Goal: Task Accomplishment & Management: Use online tool/utility

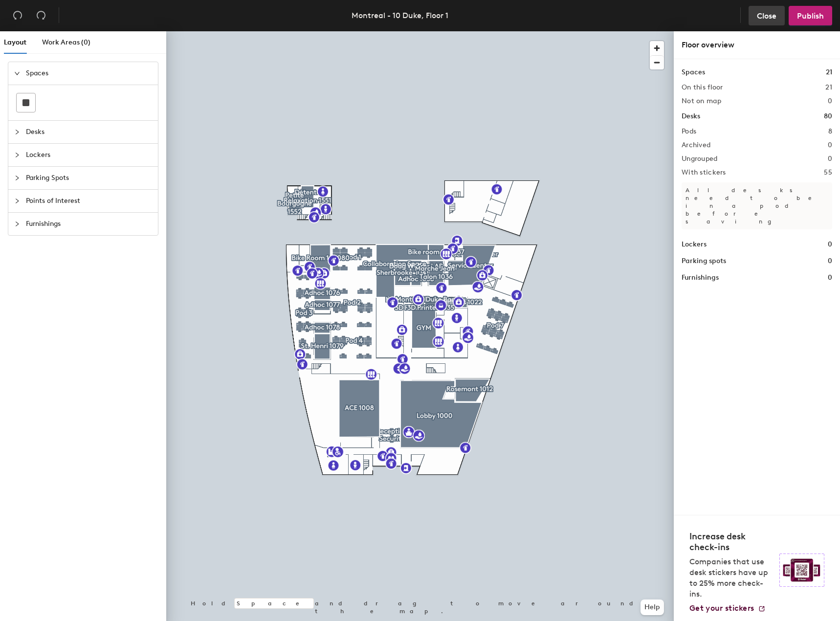
click at [764, 12] on span "Close" at bounding box center [767, 15] width 20 height 9
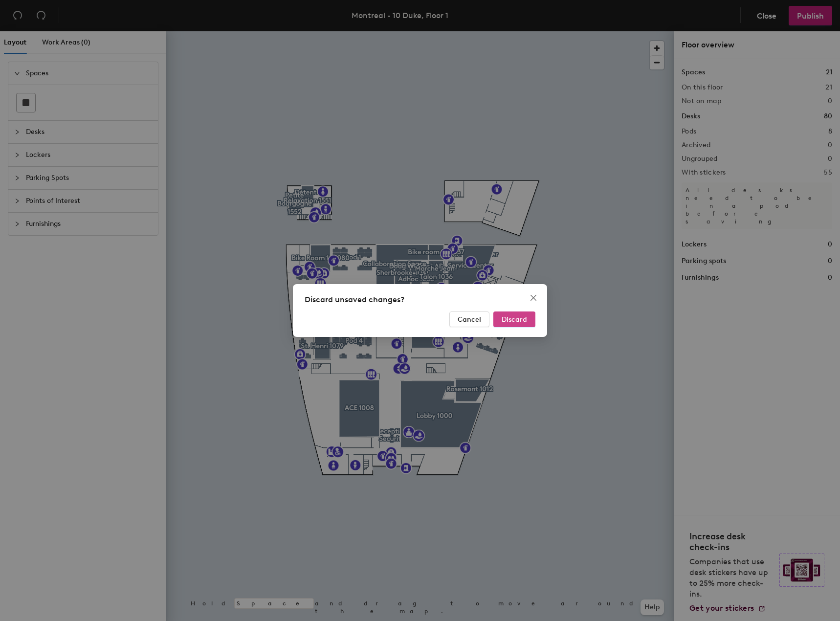
click at [512, 319] on span "Discard" at bounding box center [514, 320] width 25 height 8
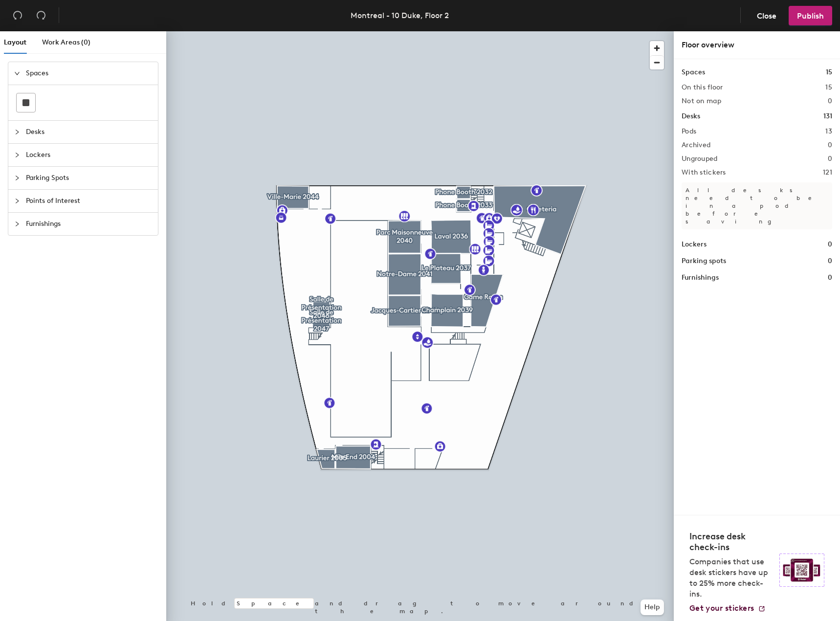
click at [371, 31] on div at bounding box center [420, 31] width 508 height 0
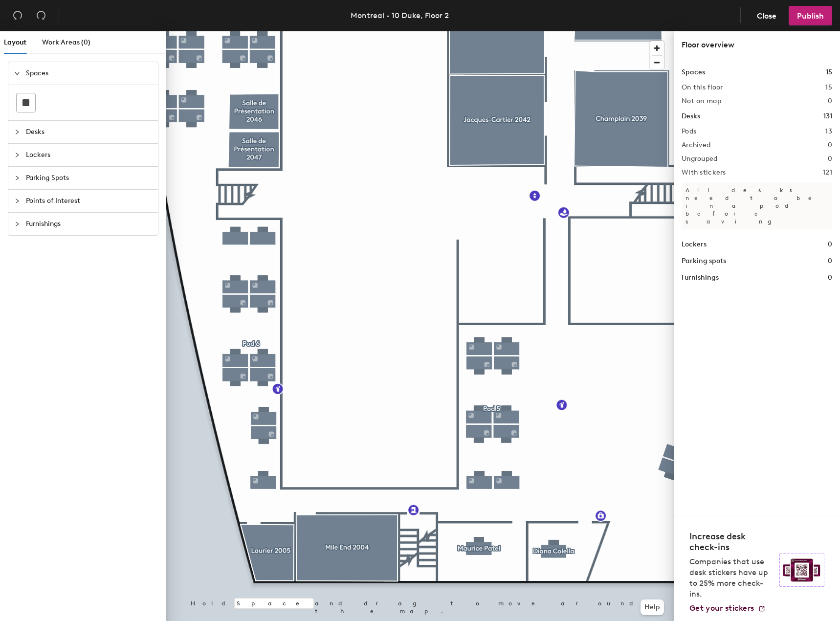
click at [35, 227] on span "Furnishings" at bounding box center [89, 224] width 126 height 23
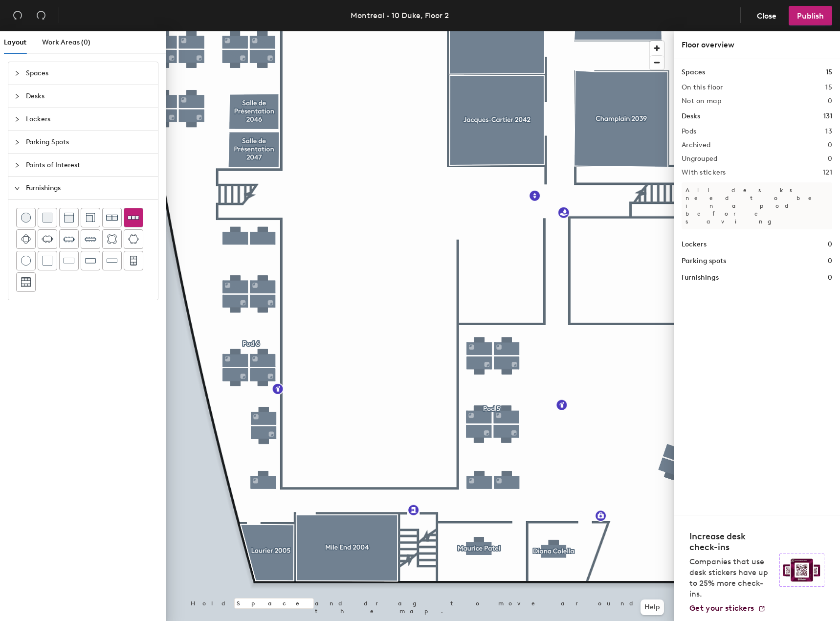
click at [135, 217] on img at bounding box center [134, 217] width 12 height 11
click at [129, 215] on img at bounding box center [134, 217] width 12 height 11
click at [32, 220] on div at bounding box center [26, 217] width 19 height 19
click at [404, 31] on div at bounding box center [420, 31] width 508 height 0
click at [385, 31] on div at bounding box center [420, 31] width 508 height 0
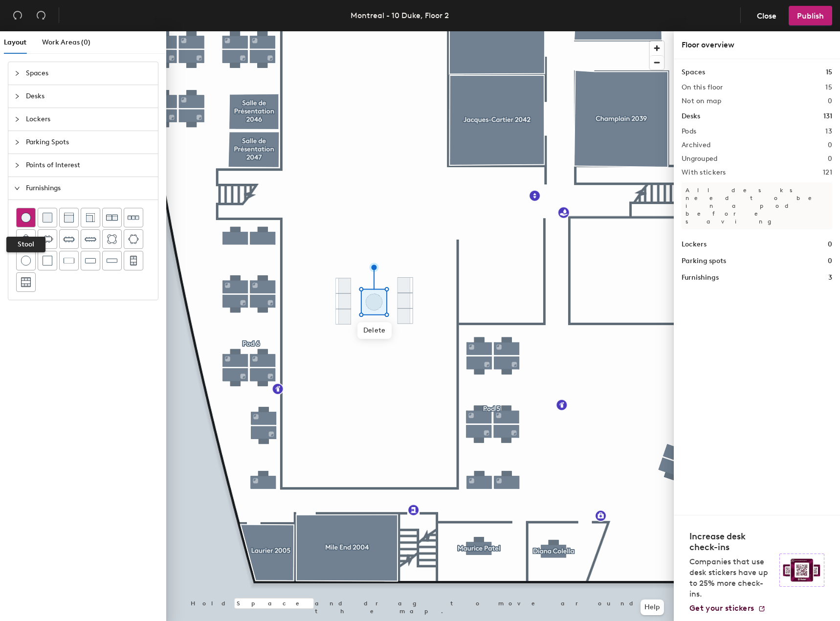
click at [24, 219] on img at bounding box center [26, 218] width 10 height 10
click at [28, 217] on img at bounding box center [26, 218] width 10 height 10
click at [28, 218] on img at bounding box center [26, 218] width 10 height 10
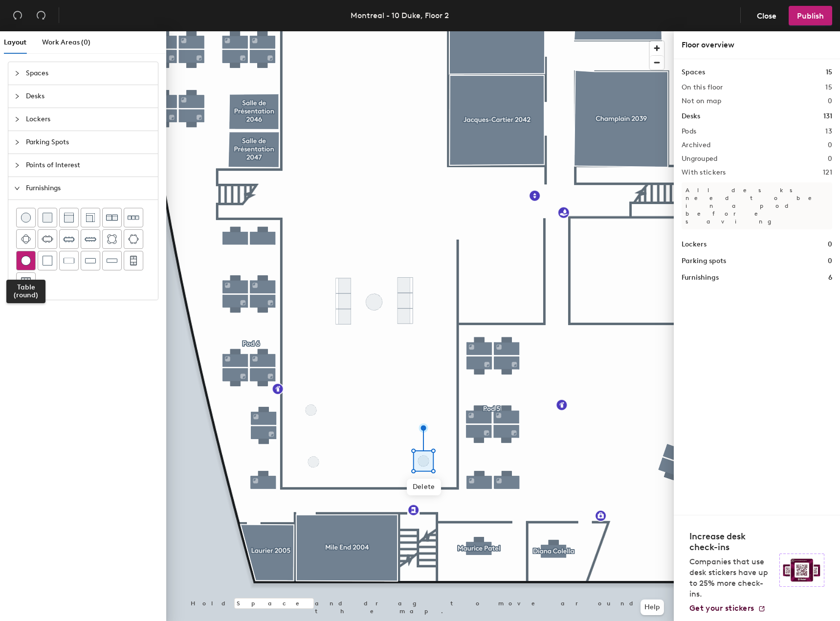
click at [28, 260] on img at bounding box center [26, 261] width 10 height 10
click at [373, 303] on span "Delete" at bounding box center [375, 302] width 34 height 17
click at [378, 327] on span "Delete" at bounding box center [375, 330] width 34 height 17
click at [22, 262] on img at bounding box center [26, 261] width 10 height 10
click at [314, 31] on div at bounding box center [420, 31] width 508 height 0
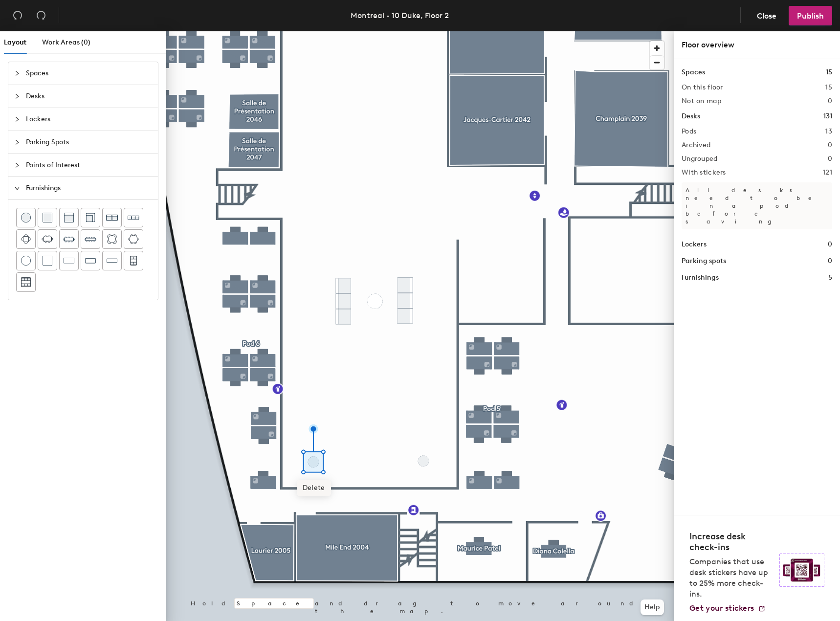
click at [313, 489] on span "Delete" at bounding box center [314, 488] width 34 height 17
click at [422, 487] on span "Delete" at bounding box center [424, 487] width 34 height 17
click at [24, 262] on img at bounding box center [26, 261] width 10 height 10
click at [31, 265] on div at bounding box center [26, 260] width 19 height 19
click at [26, 266] on div at bounding box center [26, 260] width 19 height 19
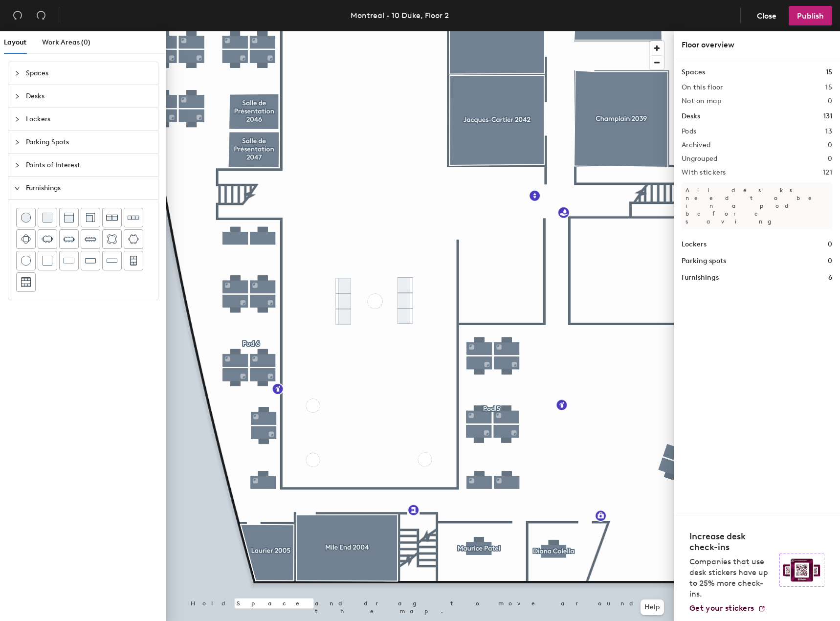
click at [32, 159] on span "Points of Interest" at bounding box center [89, 165] width 126 height 23
click at [29, 142] on span "Parking Spots" at bounding box center [89, 142] width 126 height 23
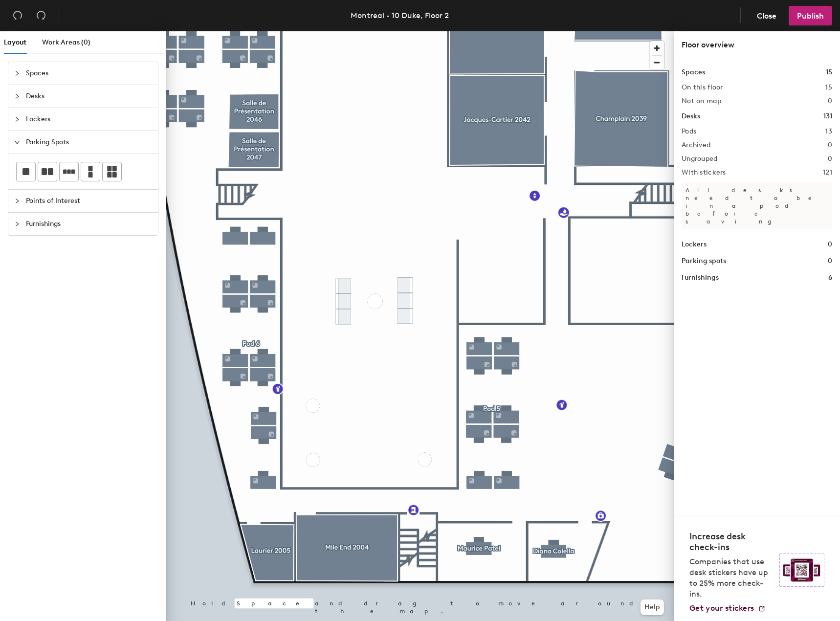
click at [32, 123] on span "Lockers" at bounding box center [89, 119] width 126 height 23
click at [32, 101] on span "Desks" at bounding box center [89, 96] width 126 height 23
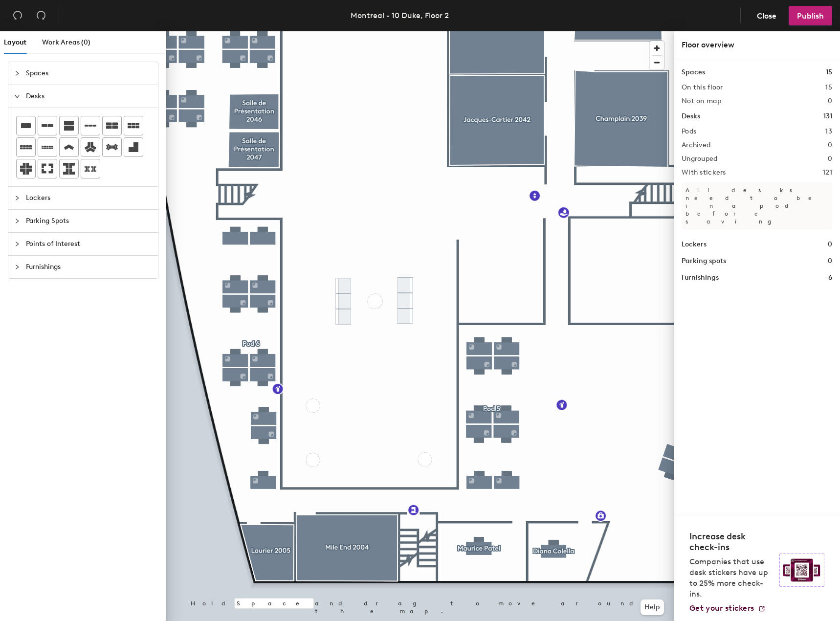
click at [30, 77] on span "Spaces" at bounding box center [89, 73] width 126 height 23
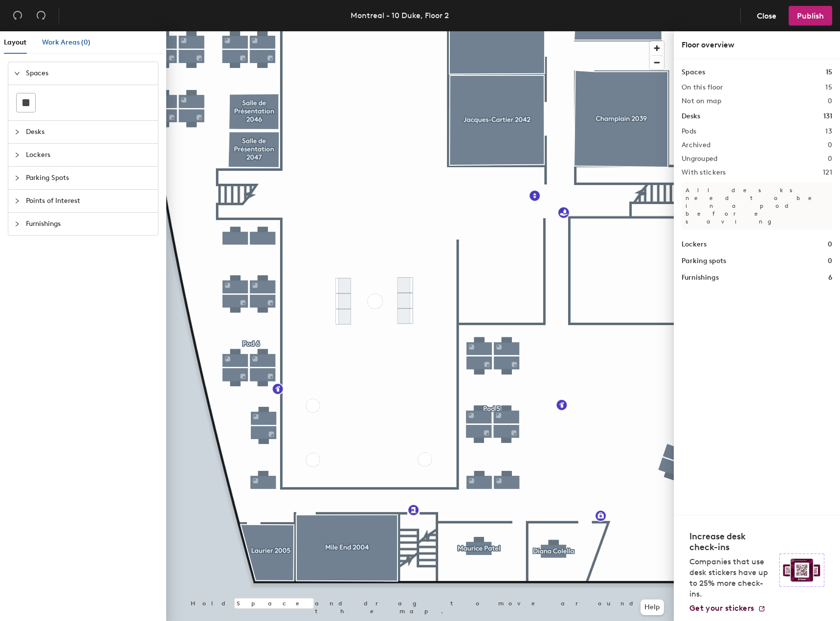
click at [62, 42] on span "Work Areas (0)" at bounding box center [66, 42] width 48 height 8
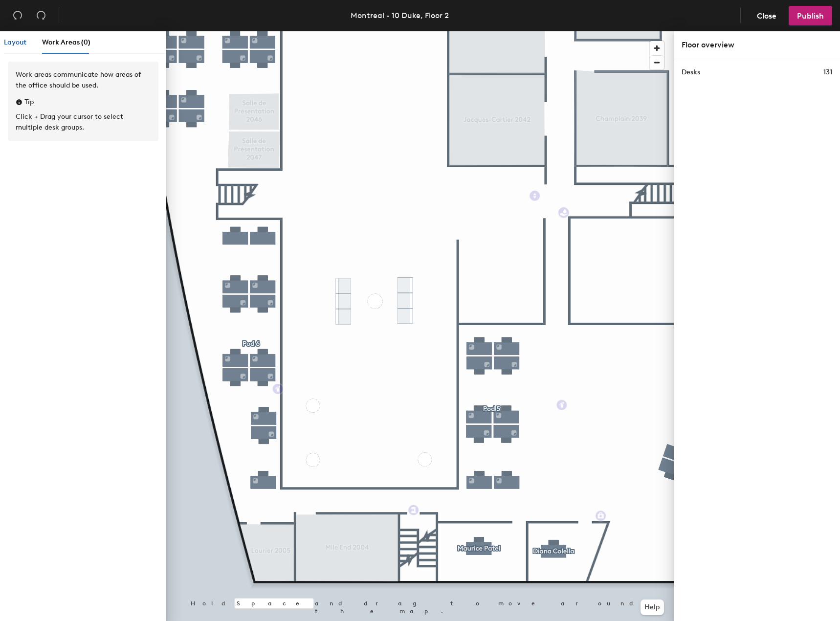
click at [7, 42] on span "Layout" at bounding box center [15, 42] width 23 height 8
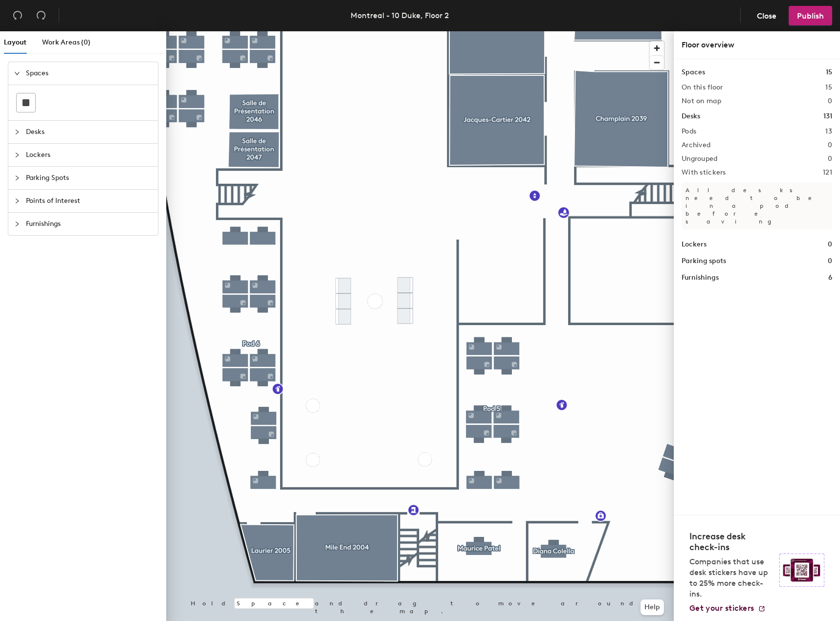
click at [49, 225] on span "Furnishings" at bounding box center [89, 224] width 126 height 23
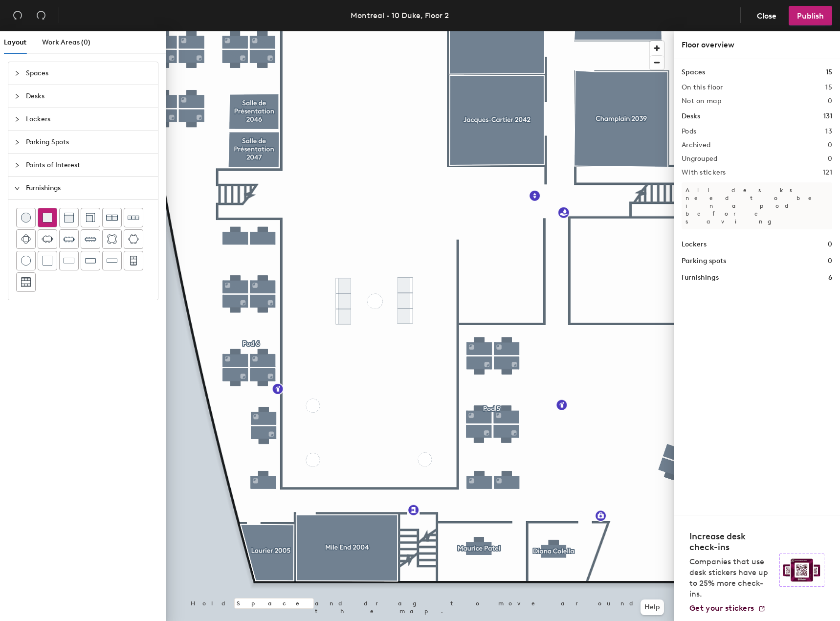
click at [45, 214] on img at bounding box center [48, 218] width 10 height 10
click at [50, 218] on img at bounding box center [48, 218] width 10 height 10
click at [51, 219] on img at bounding box center [48, 218] width 10 height 10
click at [49, 219] on img at bounding box center [48, 218] width 10 height 10
click at [44, 220] on img at bounding box center [48, 218] width 10 height 10
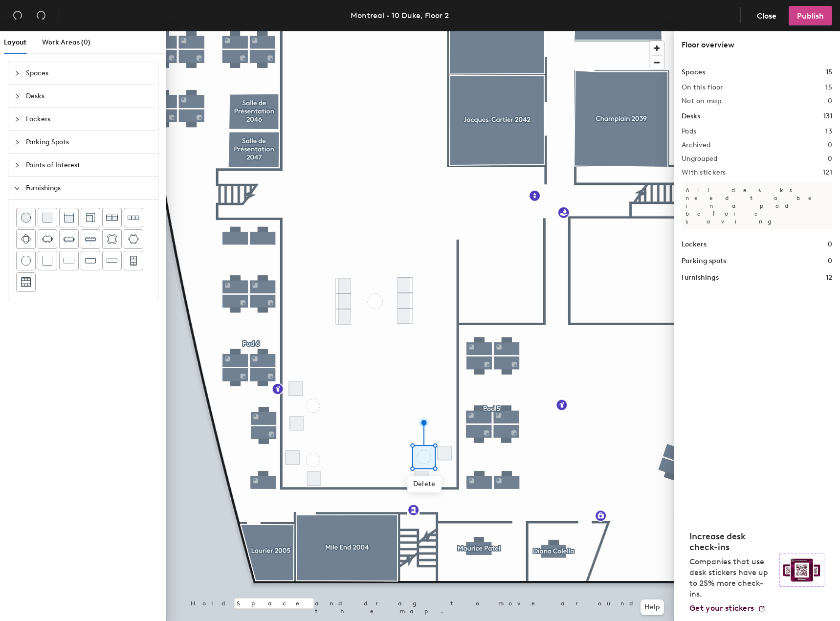
click at [810, 19] on span "Publish" at bounding box center [810, 15] width 27 height 9
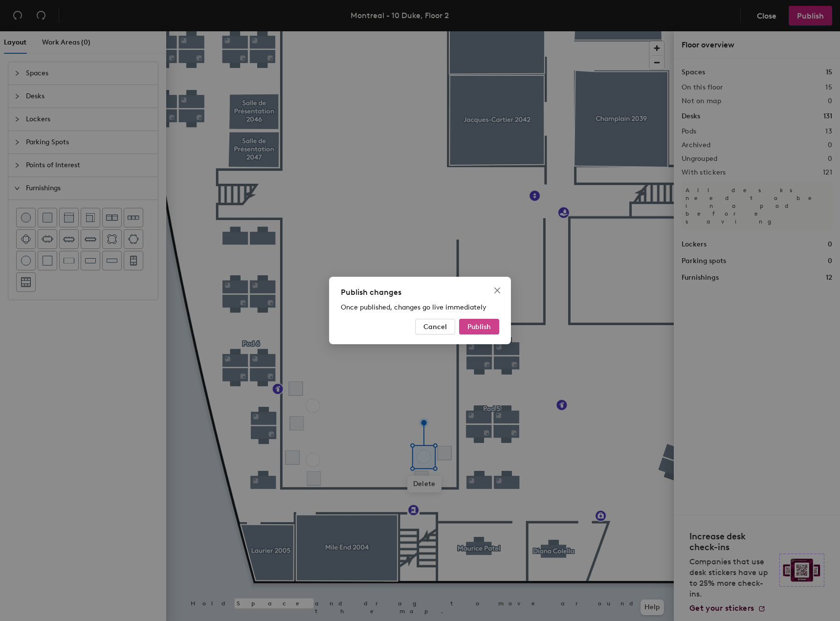
click at [481, 330] on span "Publish" at bounding box center [479, 327] width 23 height 8
